Goal: Check status: Verify the current state of an ongoing process or item

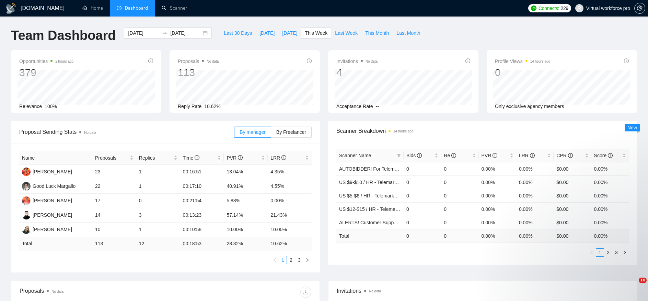
click at [314, 34] on span "This Week" at bounding box center [316, 33] width 23 height 8
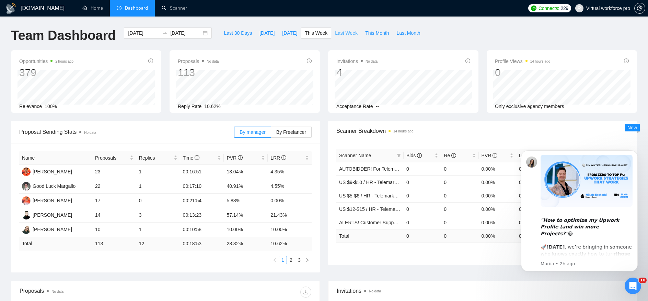
click at [346, 34] on span "Last Week" at bounding box center [346, 33] width 23 height 8
type input "[DATE]"
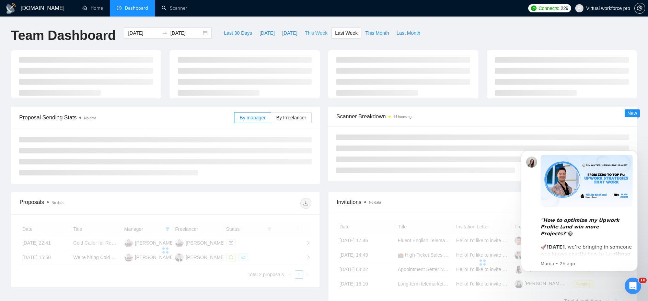
click at [318, 33] on span "This Week" at bounding box center [316, 33] width 23 height 8
type input "[DATE]"
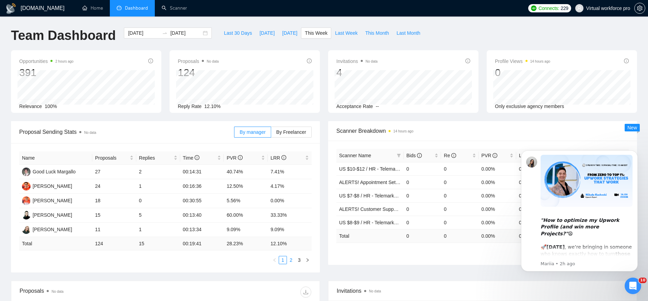
click at [292, 262] on link "2" at bounding box center [291, 260] width 8 height 8
click at [301, 262] on link "3" at bounding box center [300, 260] width 8 height 8
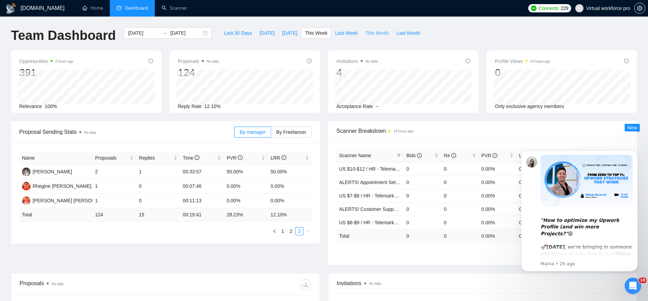
click at [383, 33] on span "This Month" at bounding box center [377, 33] width 24 height 8
type input "[DATE]"
